Goal: Task Accomplishment & Management: Manage account settings

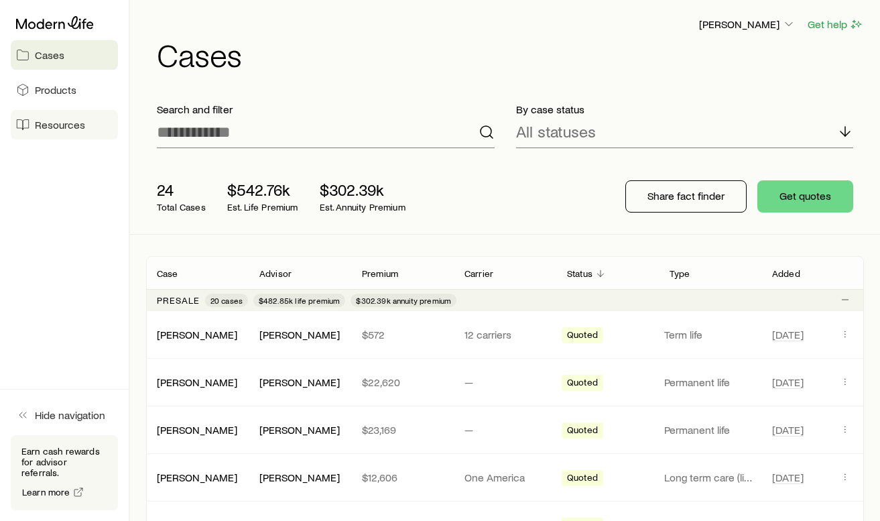
click at [83, 126] on span "Resources" at bounding box center [60, 124] width 50 height 13
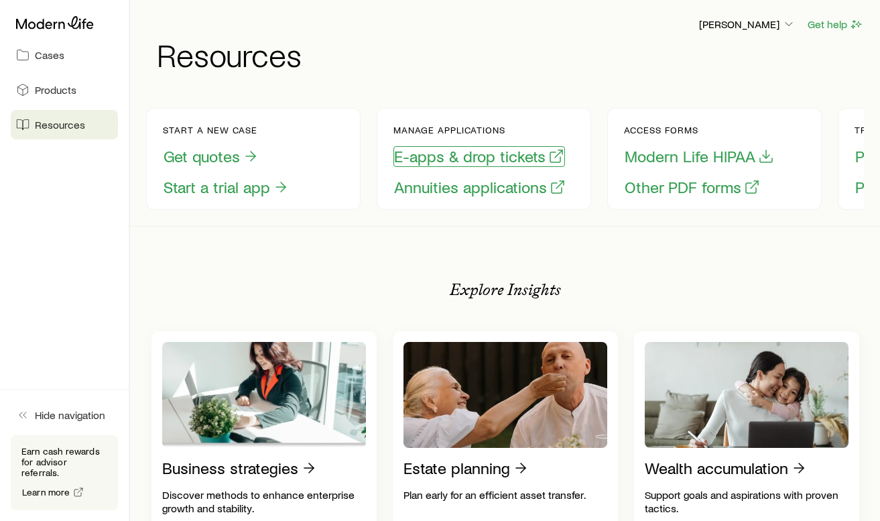
click at [506, 158] on button "E-apps & drop tickets" at bounding box center [479, 156] width 172 height 21
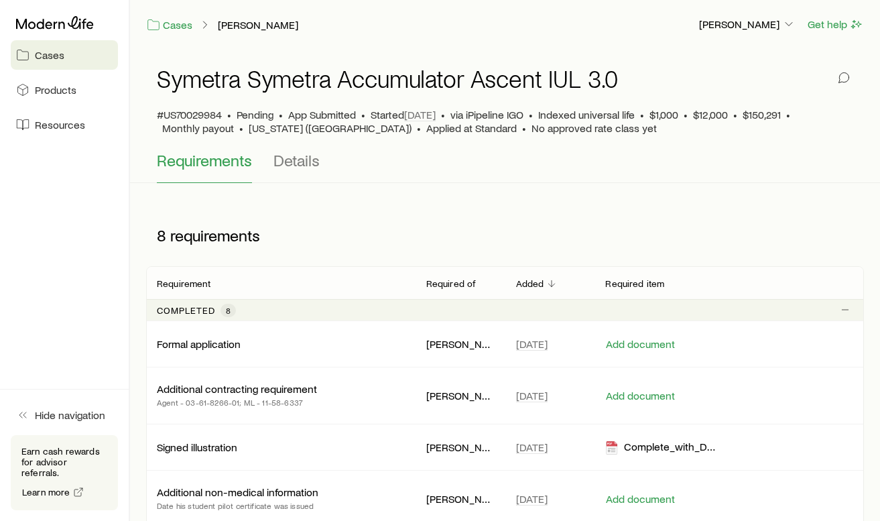
click at [648, 206] on div "8 requirements" at bounding box center [505, 235] width 718 height 62
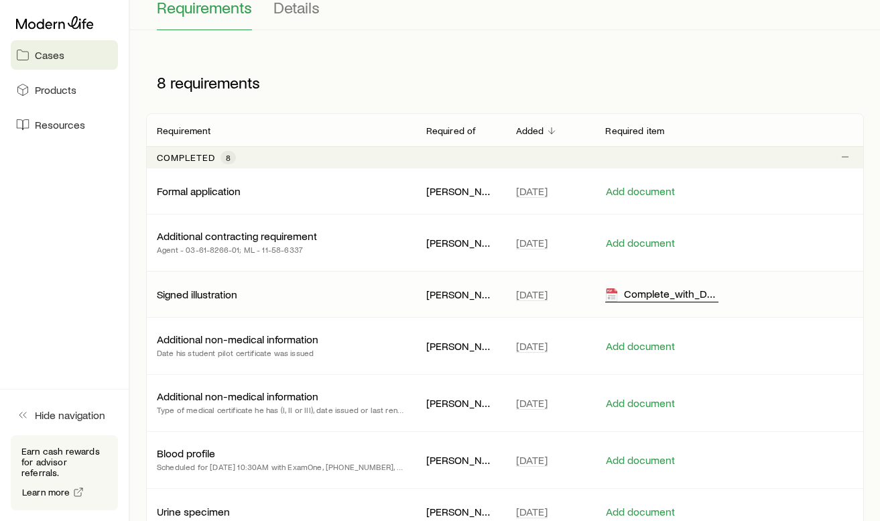
scroll to position [138, 0]
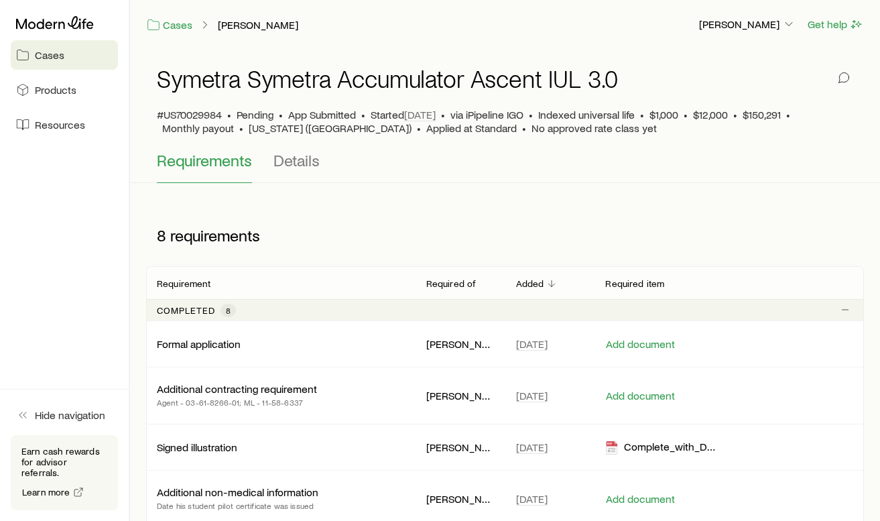
scroll to position [27, 0]
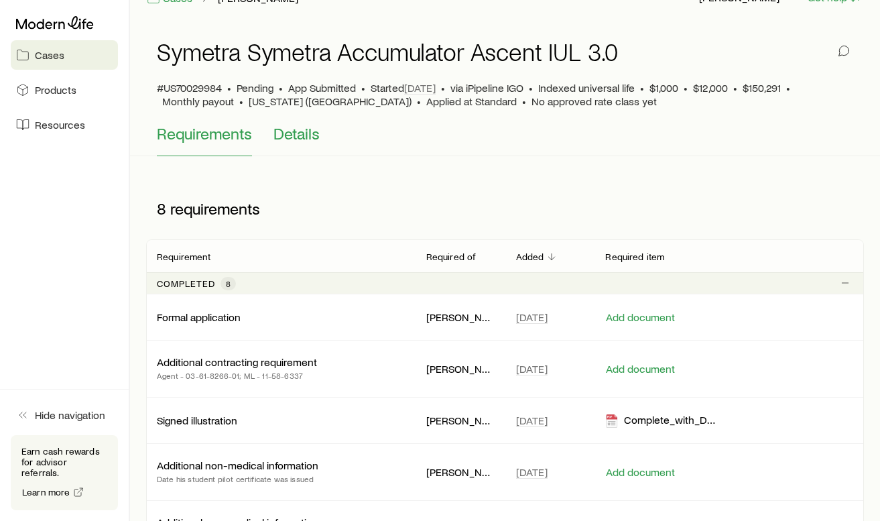
click at [303, 134] on span "Details" at bounding box center [296, 133] width 46 height 19
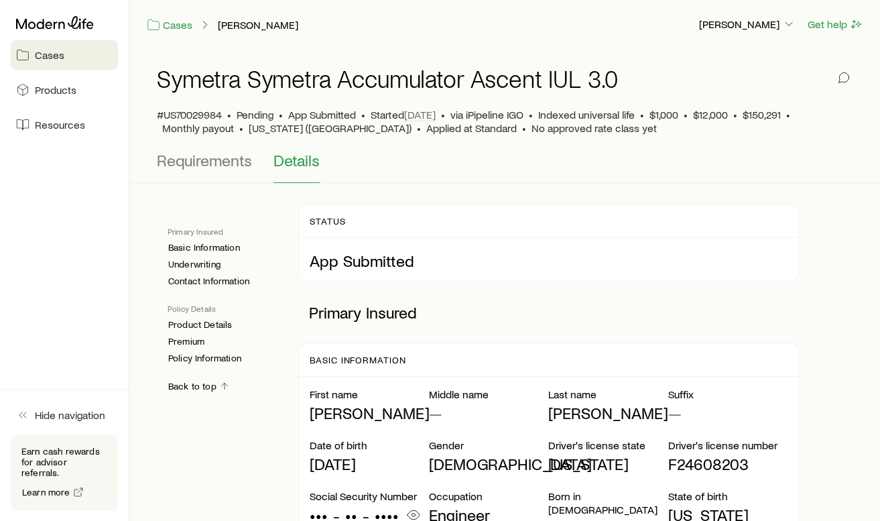
click at [526, 181] on div "Requirements Details" at bounding box center [505, 167] width 696 height 32
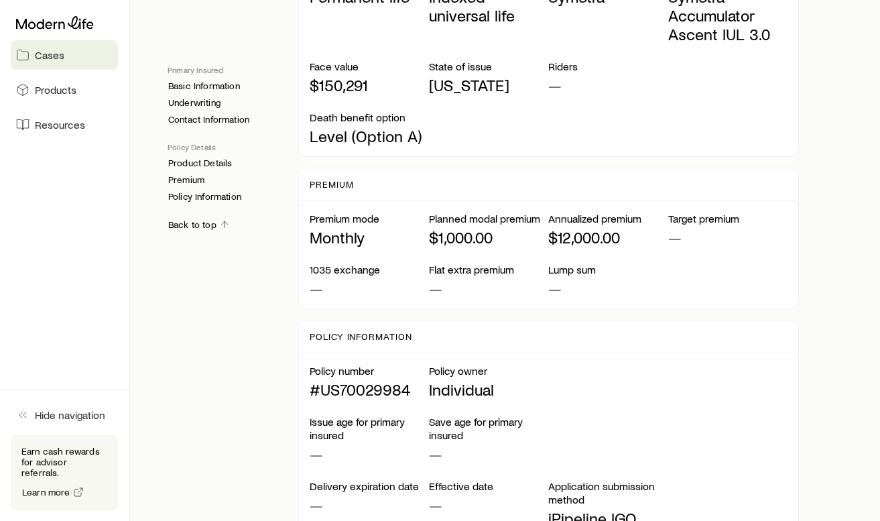
scroll to position [1099, 0]
